Goal: Transaction & Acquisition: Purchase product/service

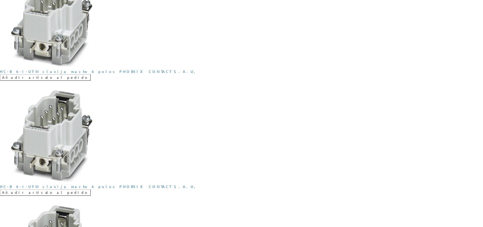
scroll to position [101, 0]
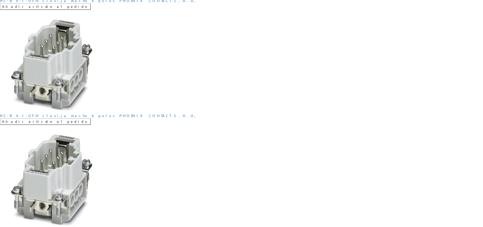
scroll to position [634, 0]
